Goal: Obtain resource: Obtain resource

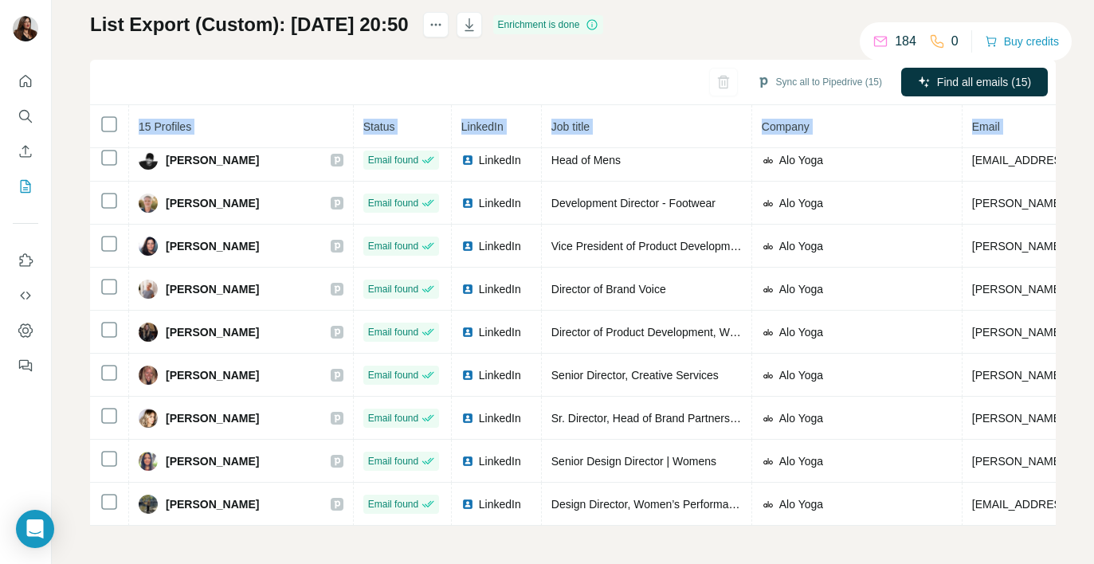
scroll to position [277, 391]
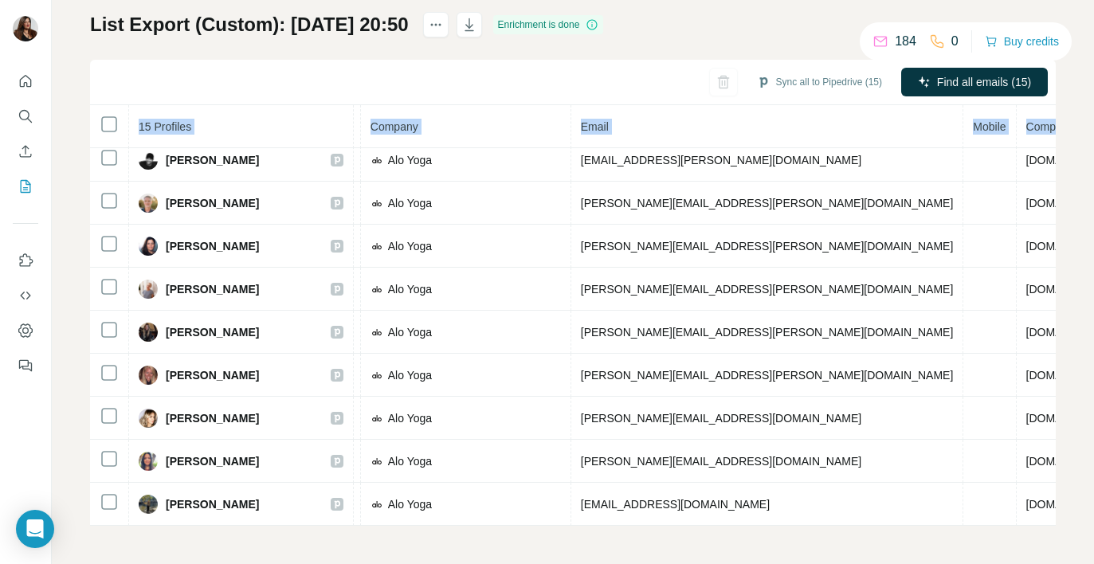
drag, startPoint x: 166, startPoint y: 272, endPoint x: 1160, endPoint y: 575, distance: 1039.9
click at [1093, 563] on html "My lists / List Export (Custom): 24/09/2025 20:50 184 0 Buy credits List Export…" at bounding box center [547, 282] width 1094 height 564
copy table "15 Profiles Status LinkedIn Job title Company Email Mobile Company website Land…"
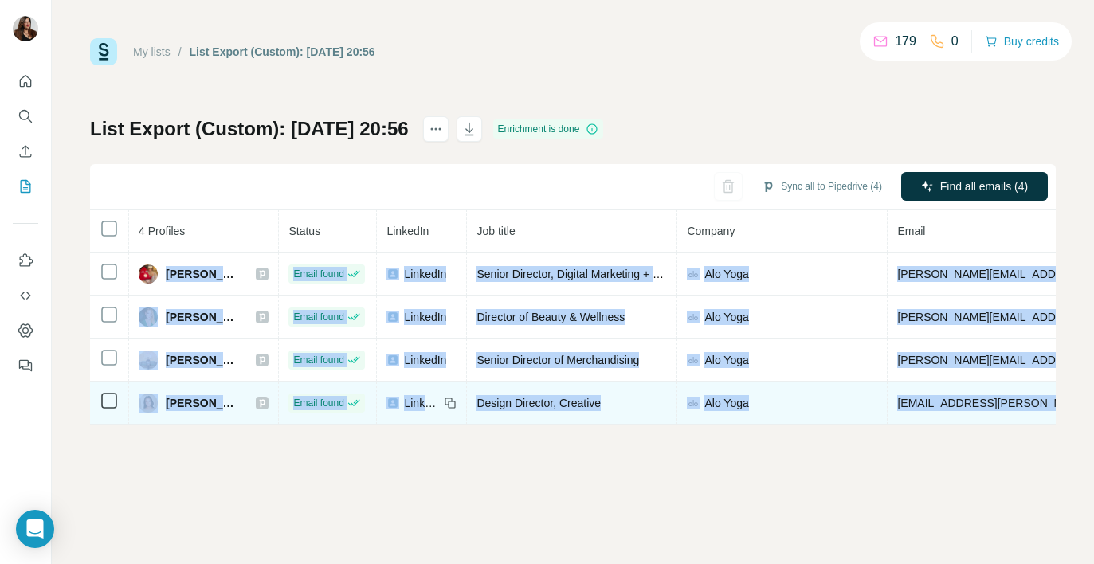
drag, startPoint x: 167, startPoint y: 274, endPoint x: 1038, endPoint y: 412, distance: 881.9
click at [1038, 412] on tbody "Cher Fuller Email found LinkedIn Senior Director, Digital Marketing + Loyalty A…" at bounding box center [865, 339] width 1550 height 172
copy tbody "Cher Fuller Email found LinkedIn Senior Director, Digital Marketing + Loyalty A…"
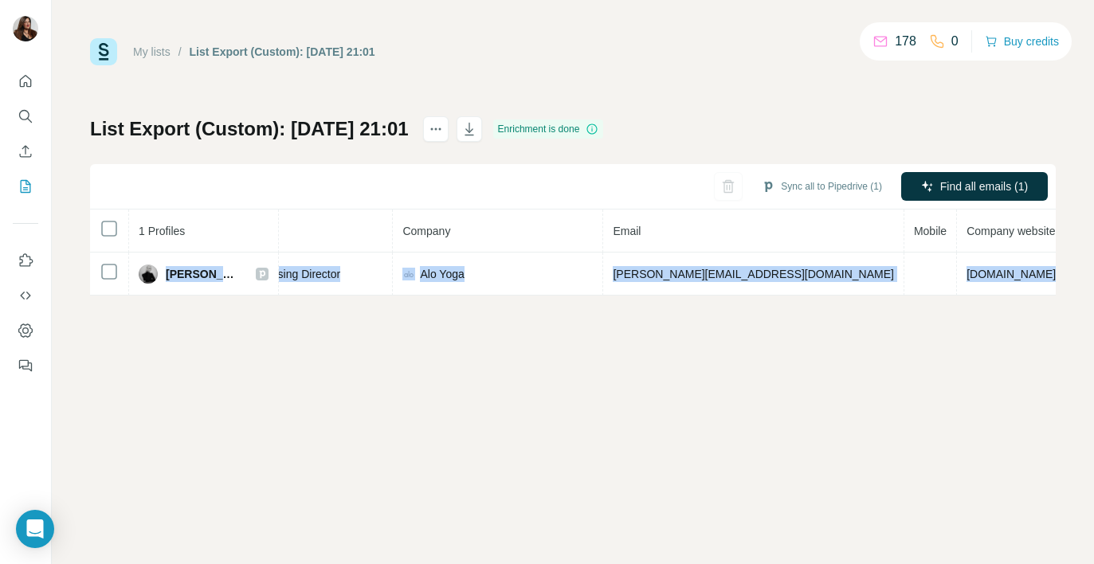
scroll to position [0, 349]
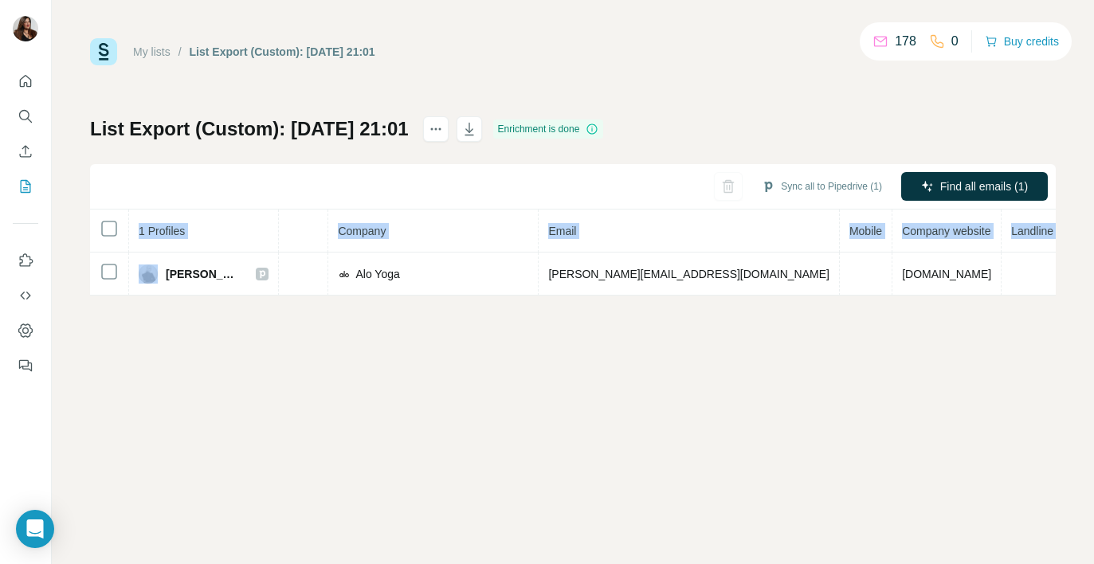
drag, startPoint x: 167, startPoint y: 277, endPoint x: 1058, endPoint y: 284, distance: 891.0
click at [1058, 284] on div "My lists / List Export (Custom): 24/09/2025 21:01 178 0 Buy credits List Export…" at bounding box center [573, 282] width 1042 height 564
copy table "1 Profiles Status LinkedIn Job title Company Email Mobile Company website Landl…"
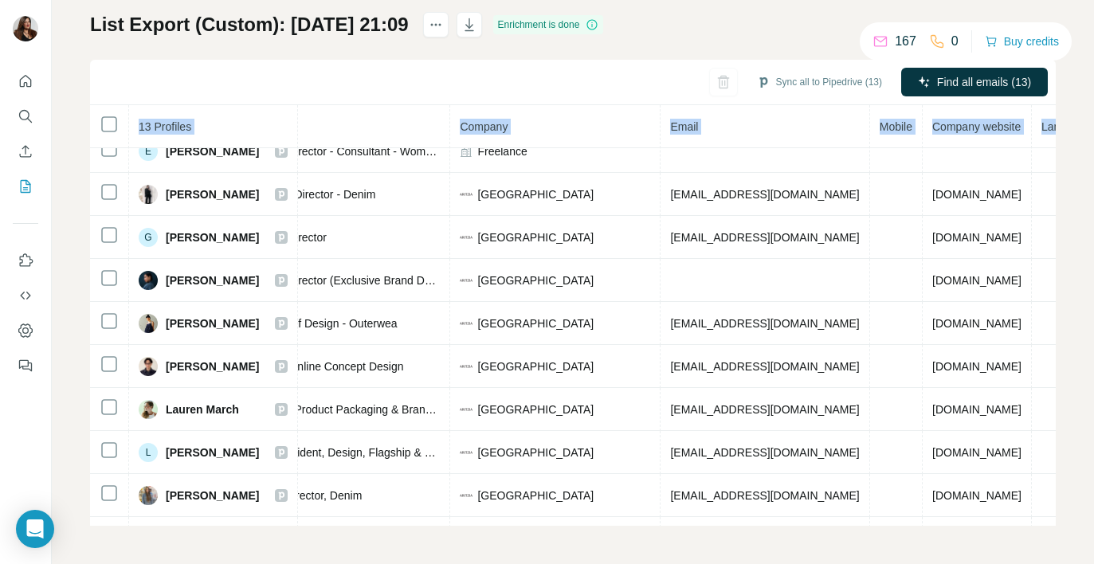
scroll to position [61, 351]
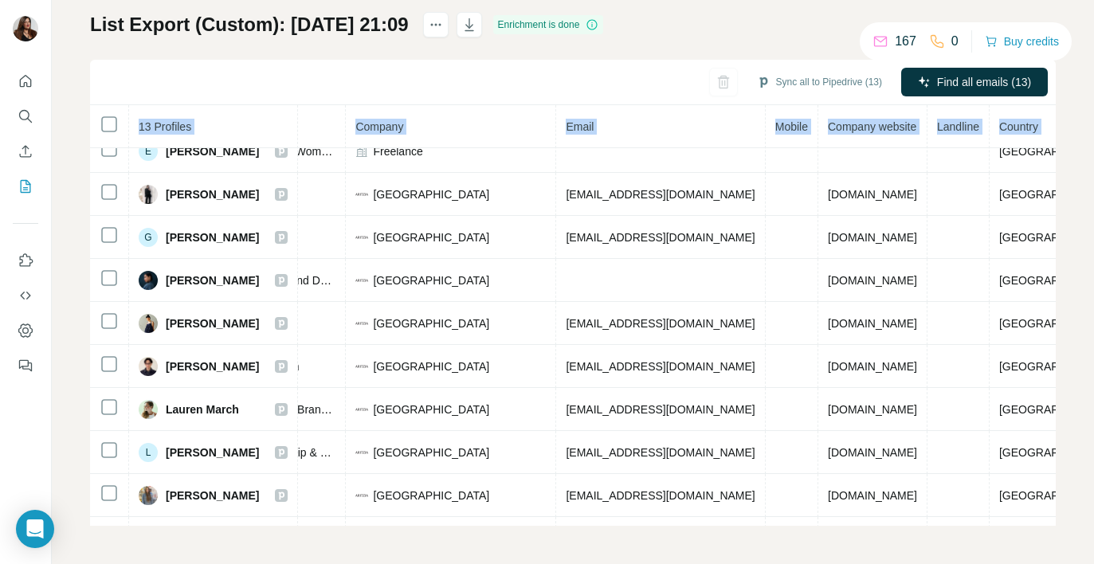
drag, startPoint x: 167, startPoint y: 276, endPoint x: 1066, endPoint y: 503, distance: 928.0
click at [1066, 503] on div "My lists / List Export (Custom): 24/09/2025 21:09 167 0 Buy credits List Export…" at bounding box center [573, 282] width 1042 height 564
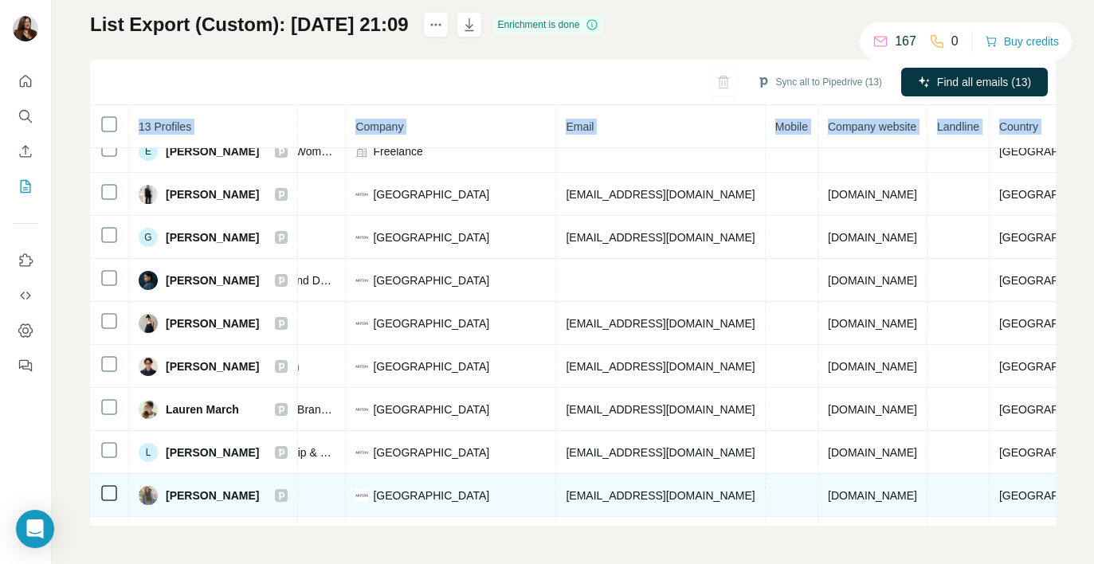
copy table "13 Profiles Status LinkedIn Job title Company Email Mobile Company website Land…"
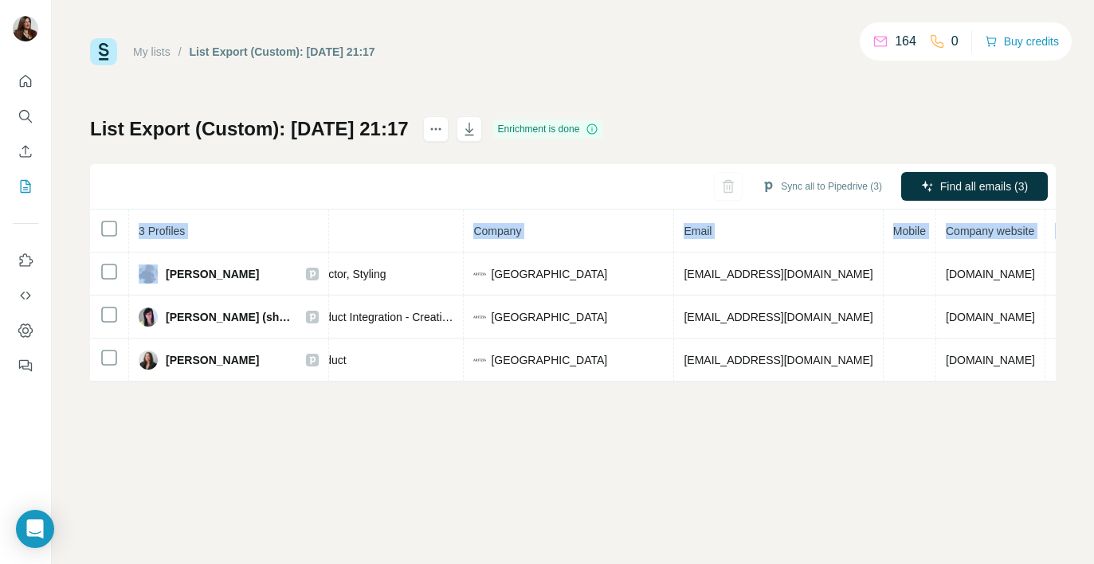
scroll to position [0, 338]
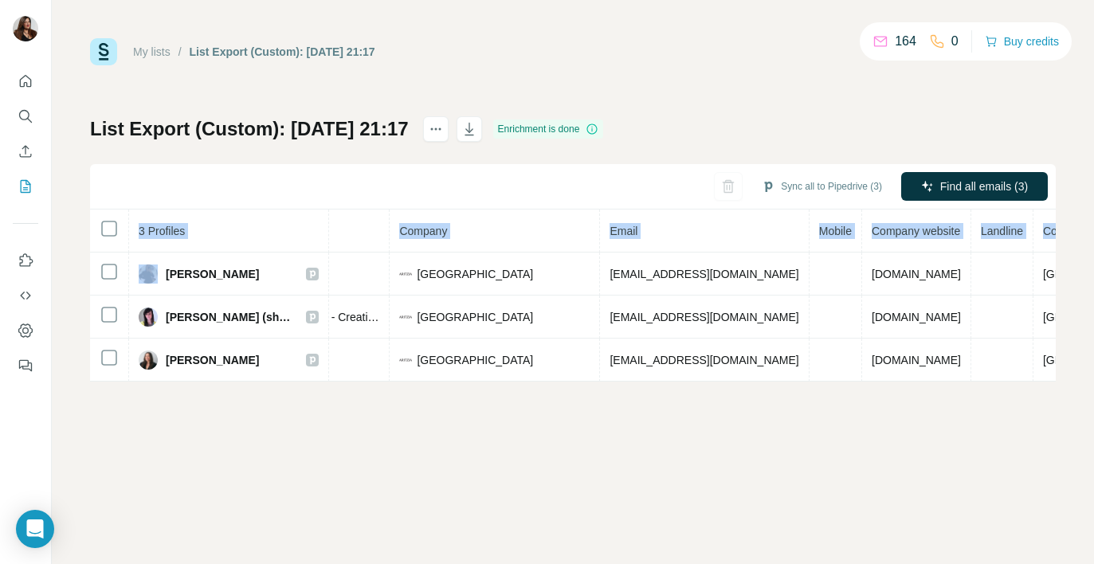
drag, startPoint x: 166, startPoint y: 273, endPoint x: 1156, endPoint y: 369, distance: 994.4
click at [1093, 369] on html "My lists / List Export (Custom): [DATE] 21:17 164 0 Buy credits List Export (Cu…" at bounding box center [547, 282] width 1094 height 564
copy table "3 Profiles Status LinkedIn Job title Company Email Mobile Company website Landl…"
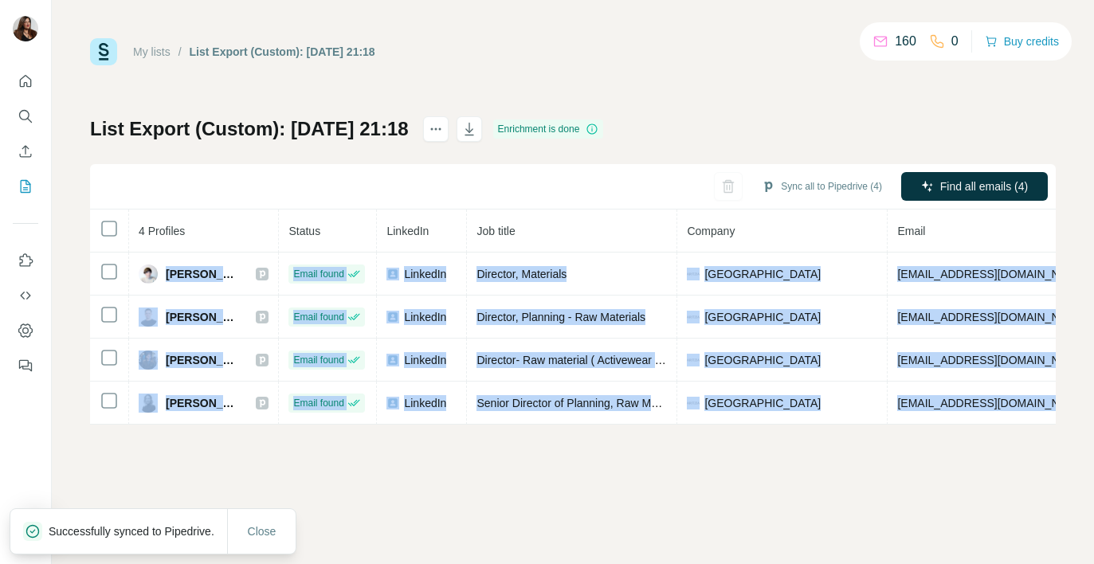
scroll to position [0, 275]
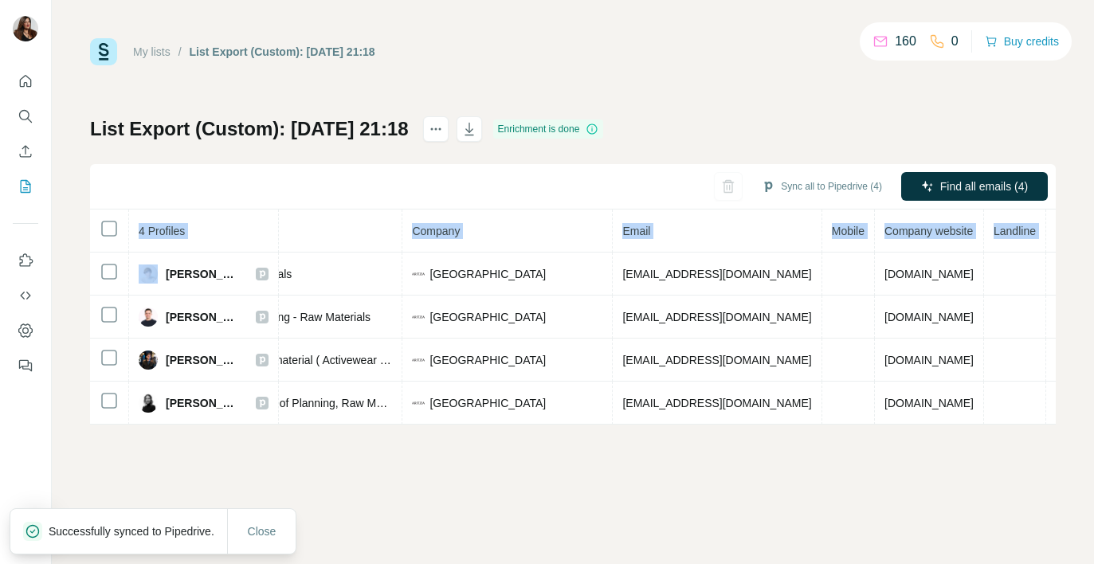
drag, startPoint x: 165, startPoint y: 273, endPoint x: 1085, endPoint y: 406, distance: 929.3
click at [1085, 406] on div "My lists / List Export (Custom): 24/09/2025 21:18 160 0 Buy credits List Export…" at bounding box center [573, 282] width 1042 height 564
copy table "4 Profiles Status LinkedIn Job title Company Email Mobile Company website Landl…"
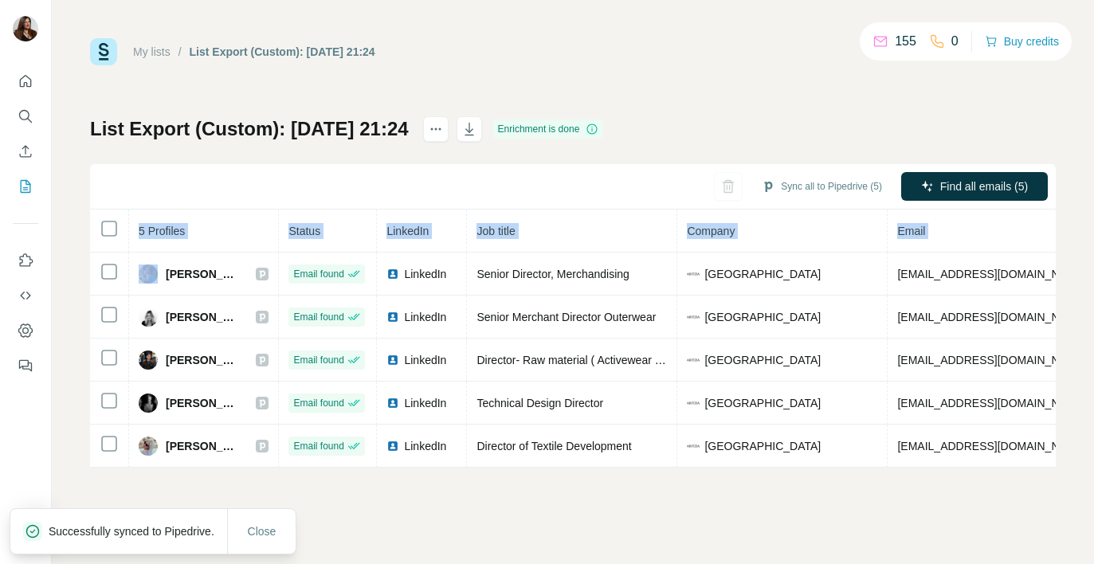
scroll to position [0, 250]
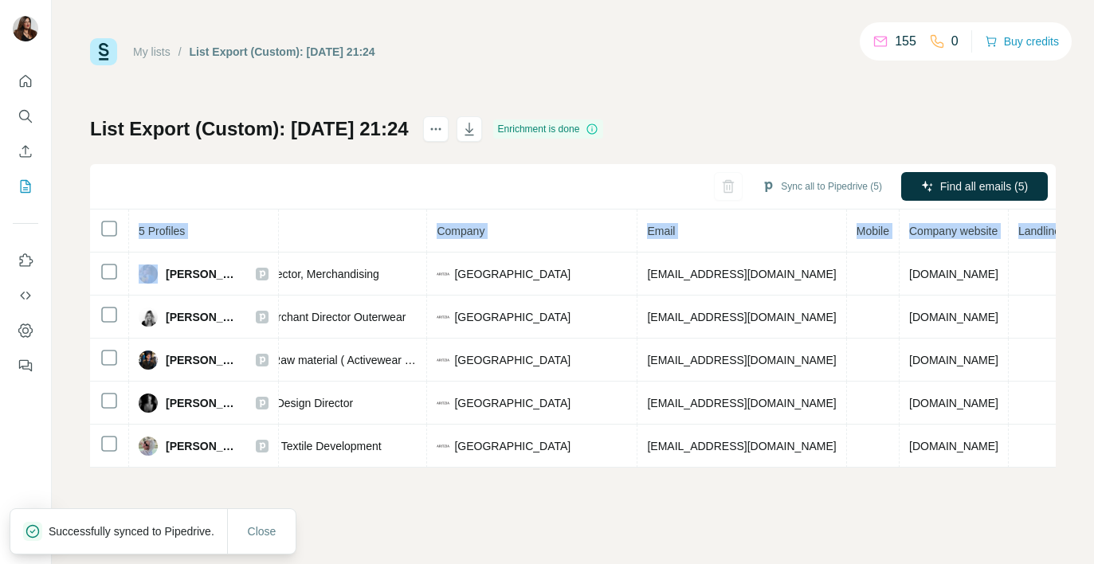
drag, startPoint x: 185, startPoint y: 278, endPoint x: 1183, endPoint y: 516, distance: 1026.6
click at [1093, 516] on html "My lists / List Export (Custom): [DATE] 21:24 155 0 Buy credits List Export (Cu…" at bounding box center [547, 282] width 1094 height 564
copy table "5 Profiles Status LinkedIn Job title Company Email Mobile Company website Landl…"
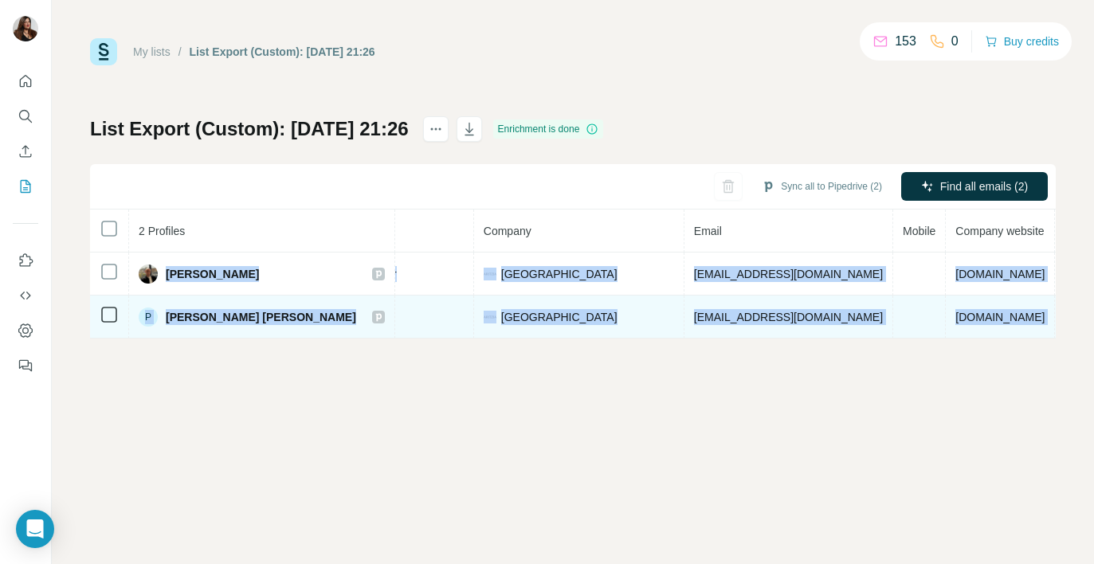
scroll to position [0, 323]
drag, startPoint x: 168, startPoint y: 270, endPoint x: 1050, endPoint y: 336, distance: 883.8
click at [1050, 336] on tbody "Moein Yaghoubi Email found LinkedIn Technical Color Manager Aritzia myaghoubi@a…" at bounding box center [508, 296] width 1482 height 86
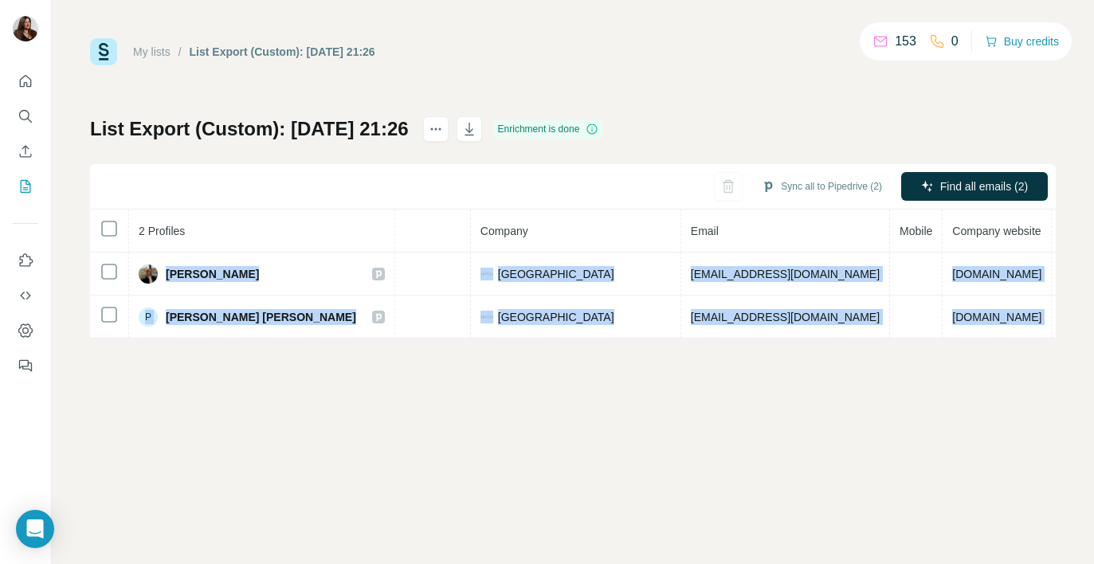
copy tbody "Moein Yaghoubi Email found LinkedIn Technical Color Manager Aritzia myaghoubi@a…"
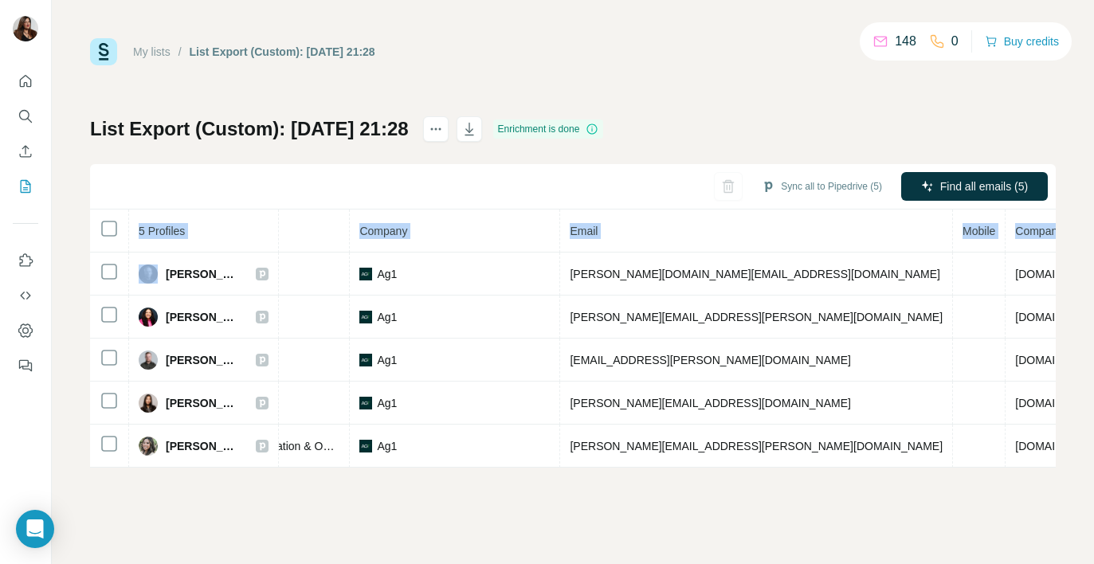
scroll to position [0, 356]
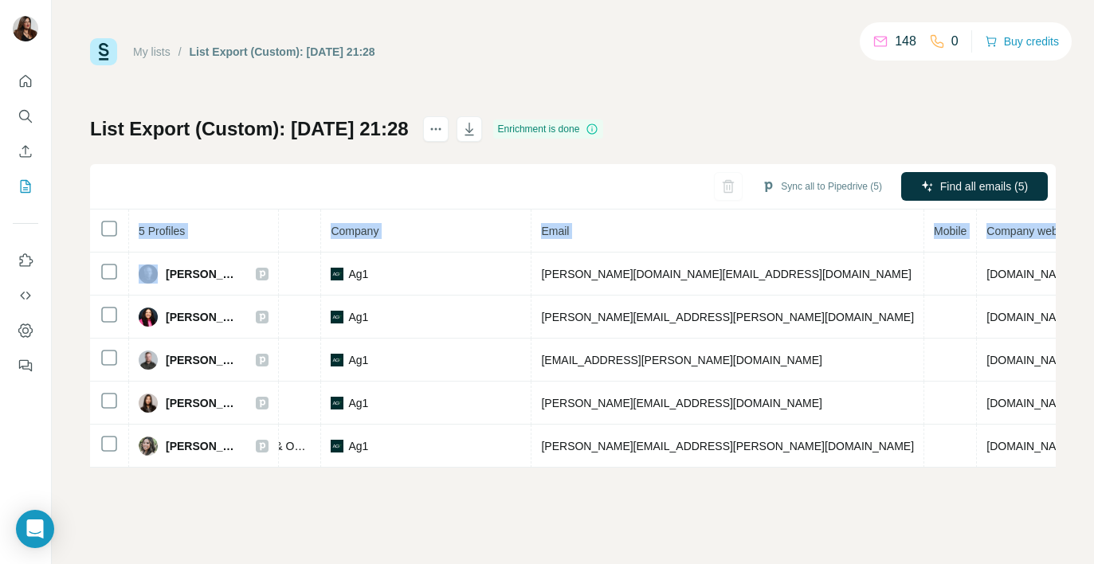
drag, startPoint x: 165, startPoint y: 275, endPoint x: 1098, endPoint y: 462, distance: 951.8
click at [1093, 462] on html "My lists / List Export (Custom): [DATE] 21:28 148 0 Buy credits List Export (Cu…" at bounding box center [547, 282] width 1094 height 564
copy table "5 Profiles Status LinkedIn Job title Company Email Mobile Company website Landl…"
